Goal: Navigation & Orientation: Find specific page/section

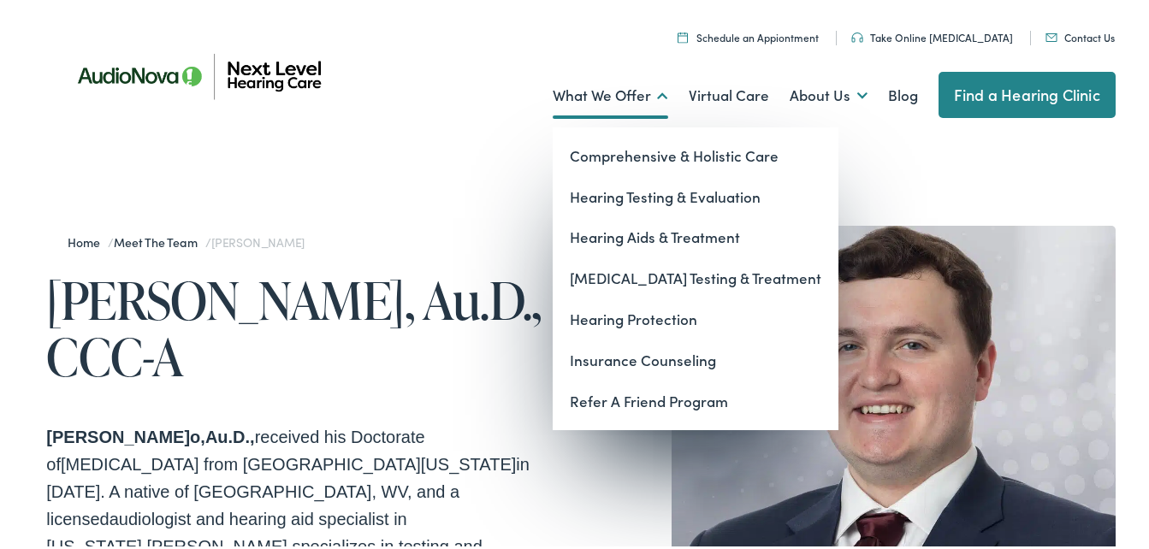
click at [639, 99] on link "What We Offer" at bounding box center [611, 92] width 116 height 63
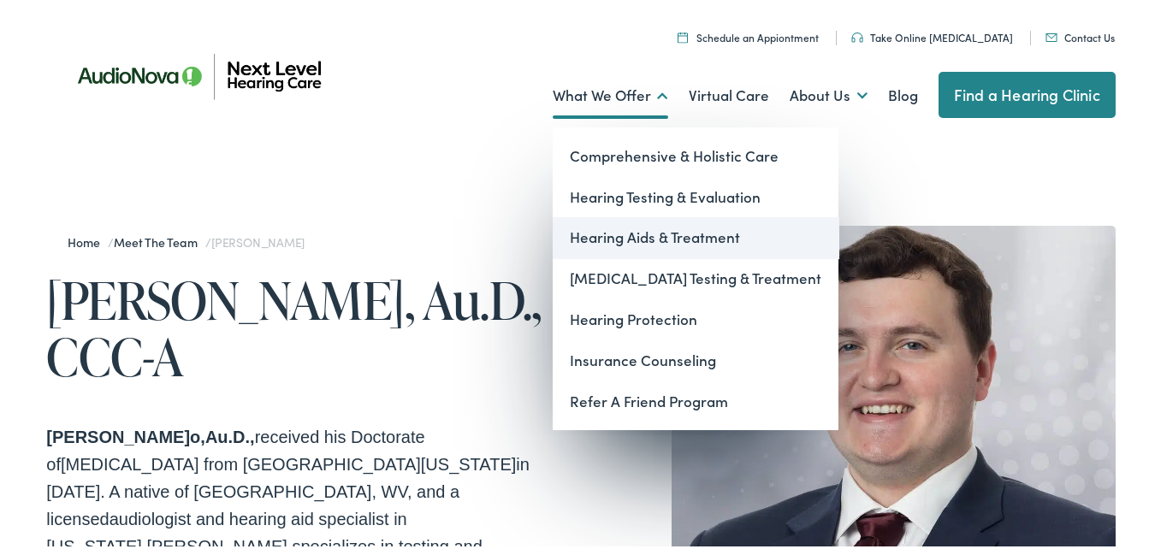
click at [602, 235] on link "Hearing Aids & Treatment" at bounding box center [696, 234] width 286 height 41
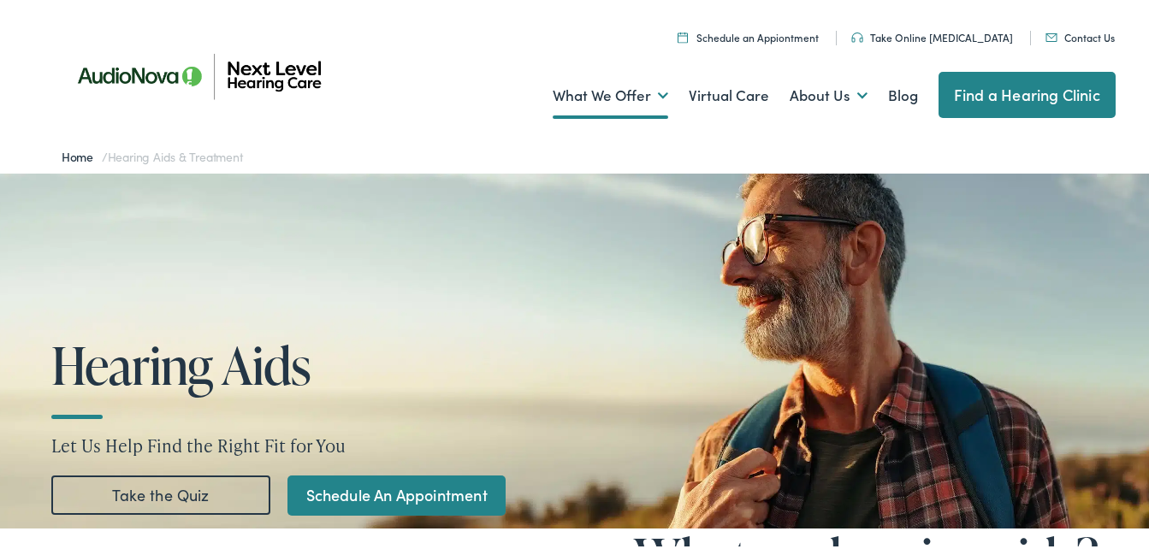
click at [168, 489] on link "Take the Quiz" at bounding box center [160, 491] width 219 height 39
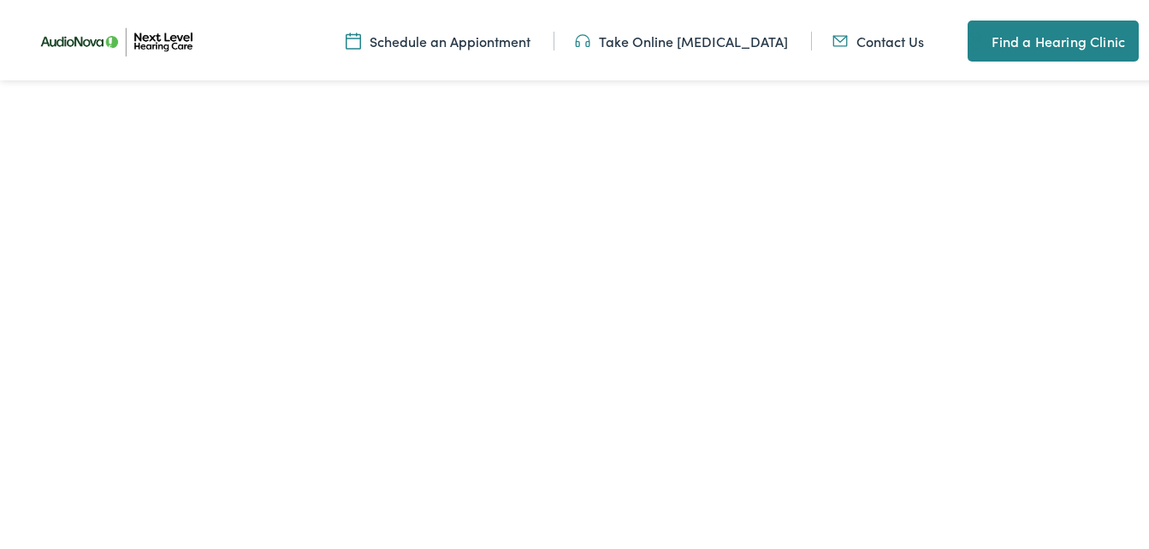
scroll to position [3142, 0]
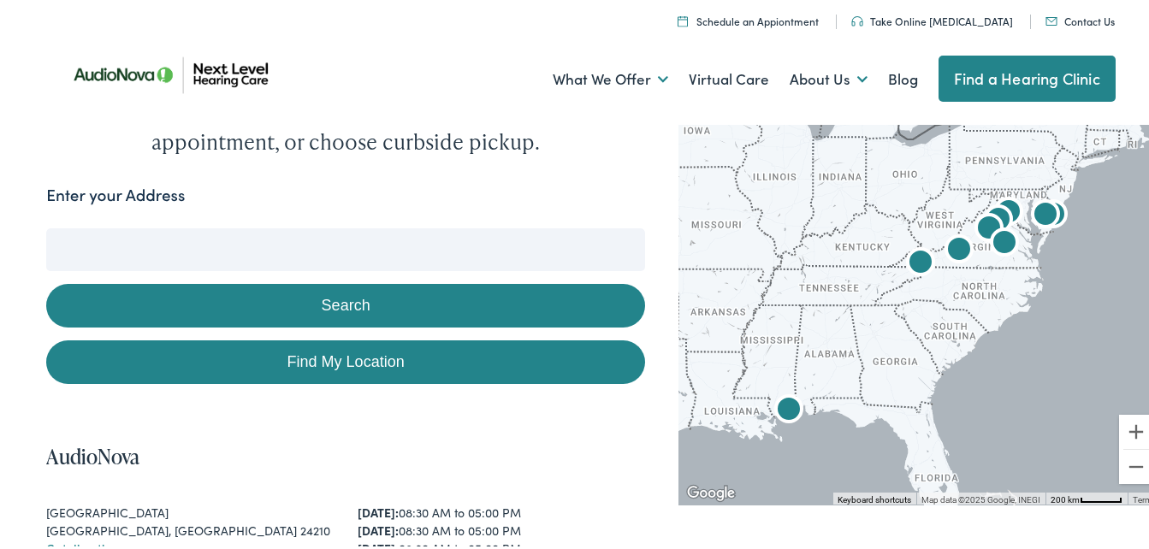
scroll to position [376, 0]
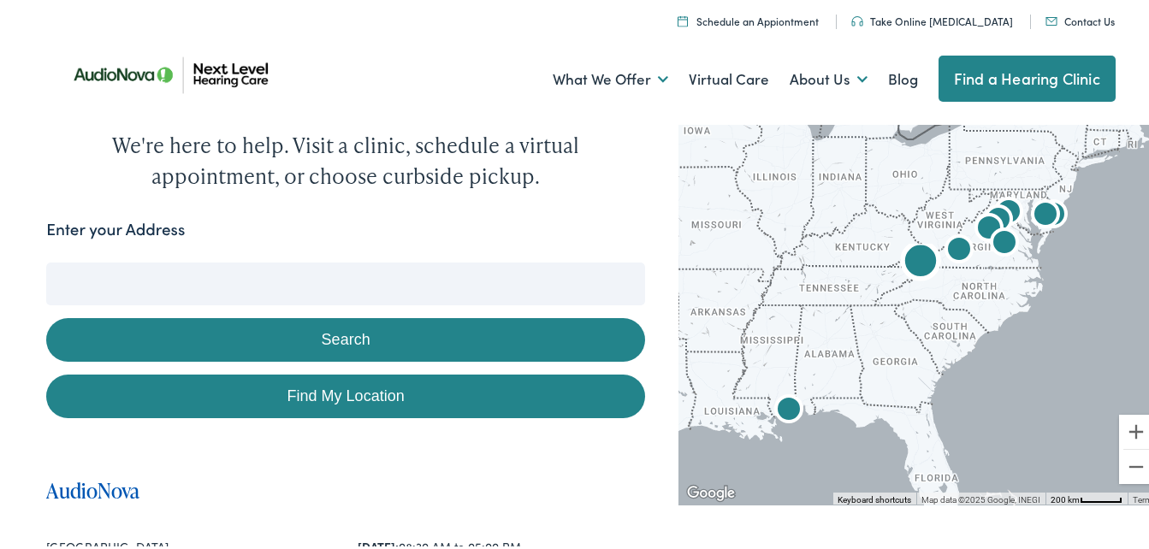
click at [80, 473] on link "AudioNova" at bounding box center [92, 487] width 93 height 28
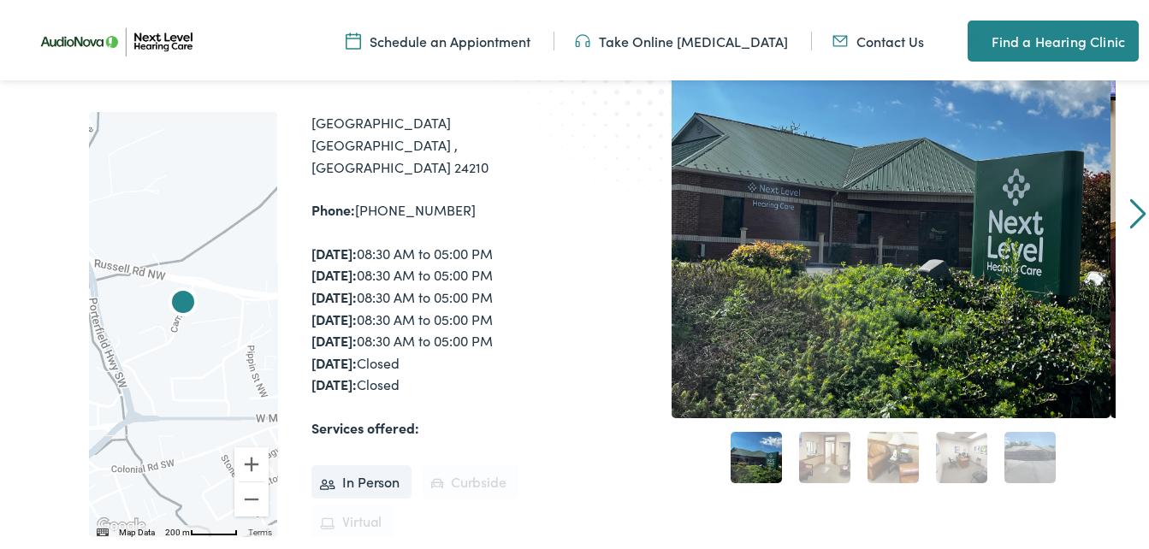
scroll to position [251, 0]
